Goal: Information Seeking & Learning: Learn about a topic

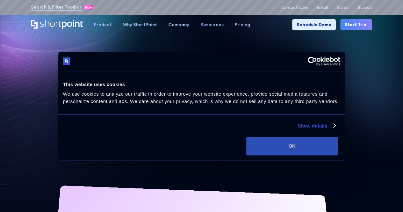
click at [337, 155] on button "OK" at bounding box center [291, 146] width 91 height 18
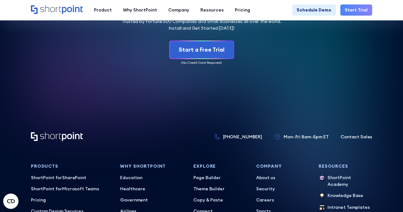
scroll to position [2765, 0]
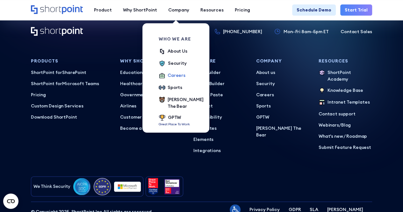
click at [167, 77] on div "Careers" at bounding box center [176, 75] width 18 height 7
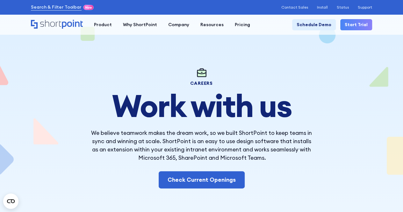
drag, startPoint x: 305, startPoint y: 2, endPoint x: 124, endPoint y: 55, distance: 188.7
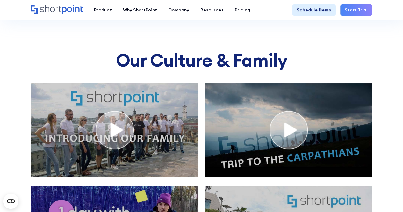
scroll to position [2317, 0]
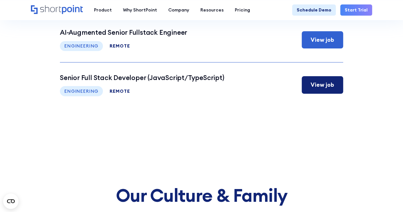
click at [149, 77] on h3 "Senior Full Stack Developer (JavaScript/TypeScript)" at bounding box center [142, 78] width 164 height 8
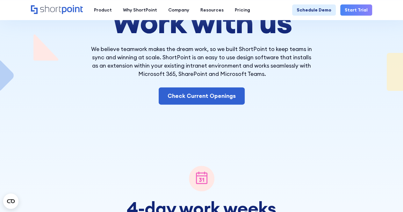
scroll to position [0, 0]
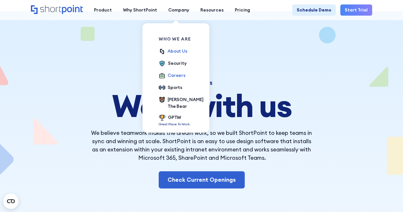
click at [173, 52] on div "About Us" at bounding box center [177, 51] width 20 height 7
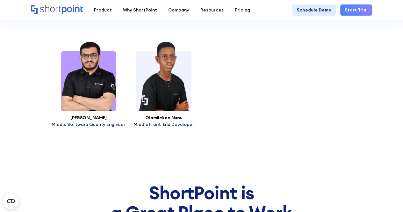
scroll to position [2339, 0]
